Goal: Unclear

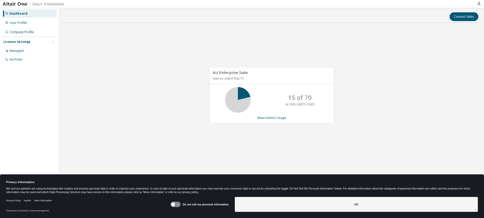
click at [186, 106] on div "AU Enterprise Suite Expires on [DATE] UTC 15 of 70 ALTAIR UNITS USED View Licen…" at bounding box center [272, 98] width 420 height 142
click at [110, 42] on div "AU Enterprise Suite Expires on [DATE] UTC 15 of 70 ALTAIR UNITS USED View Licen…" at bounding box center [272, 98] width 420 height 142
drag, startPoint x: 145, startPoint y: 57, endPoint x: 148, endPoint y: 50, distance: 8.1
click at [145, 57] on div "AU Enterprise Suite Expires on [DATE] UTC 15 of 70 ALTAIR UNITS USED View Licen…" at bounding box center [272, 98] width 420 height 142
click at [97, 55] on div "AU Enterprise Suite Expires on [DATE] UTC 15 of 70 ALTAIR UNITS USED View Licen…" at bounding box center [272, 98] width 420 height 142
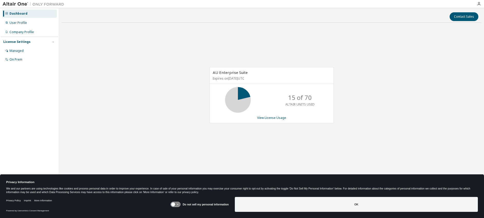
click at [180, 204] on icon at bounding box center [175, 204] width 9 height 5
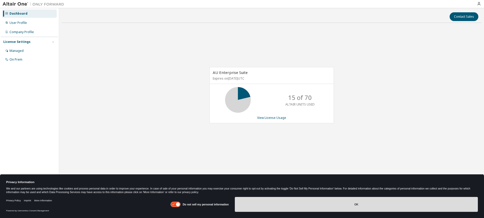
click at [304, 205] on button "OK" at bounding box center [356, 204] width 243 height 15
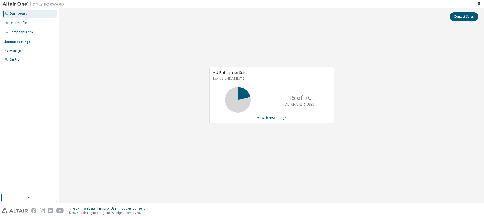
click at [127, 103] on div "AU Enterprise Suite Expires on [DATE] UTC 15 of 70 ALTAIR UNITS USED View Licen…" at bounding box center [272, 98] width 420 height 142
click at [138, 62] on div "AU Enterprise Suite Expires on [DATE] UTC 15 of 70 ALTAIR UNITS USED View Licen…" at bounding box center [272, 98] width 420 height 142
